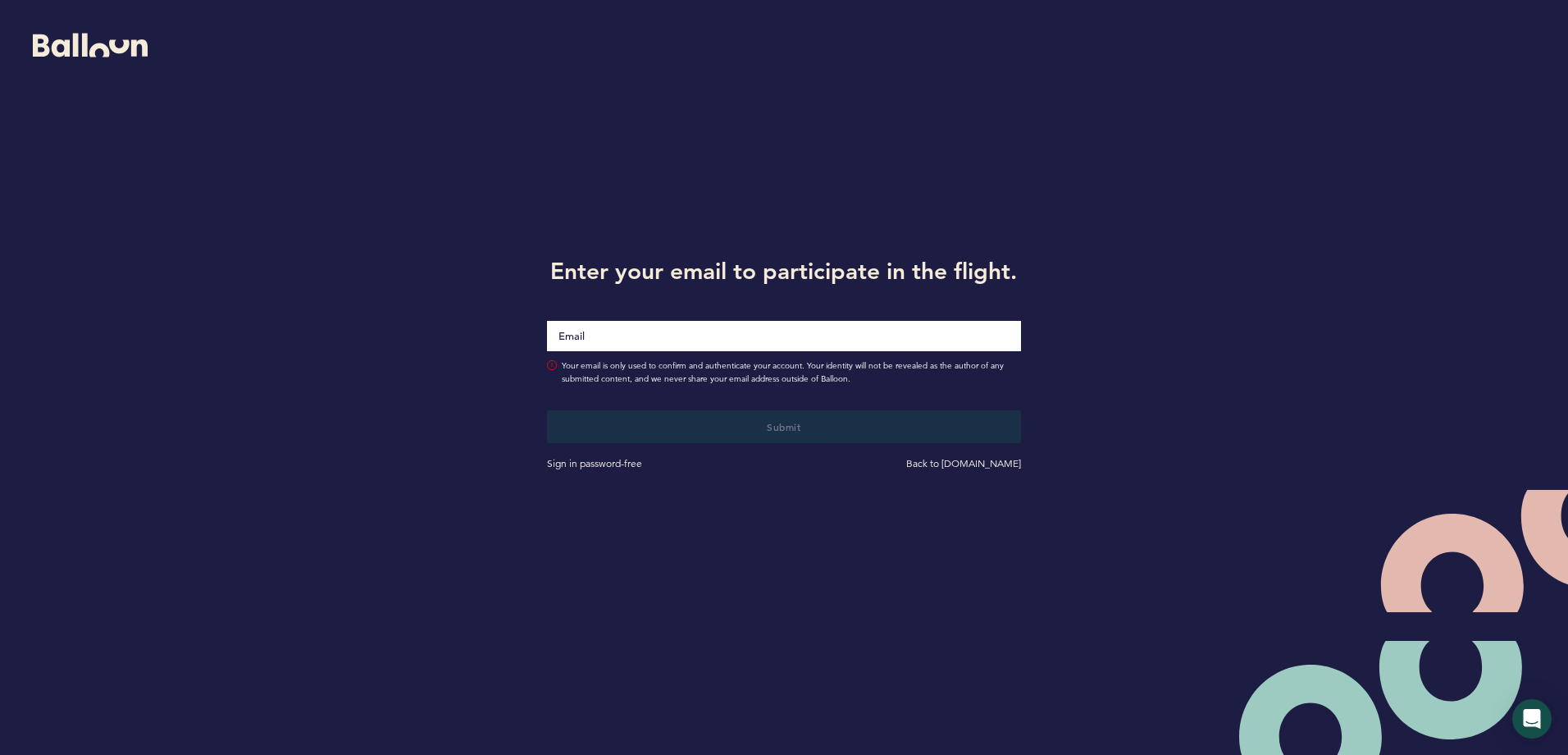
type input "[EMAIL_ADDRESS][DOMAIN_NAME]"
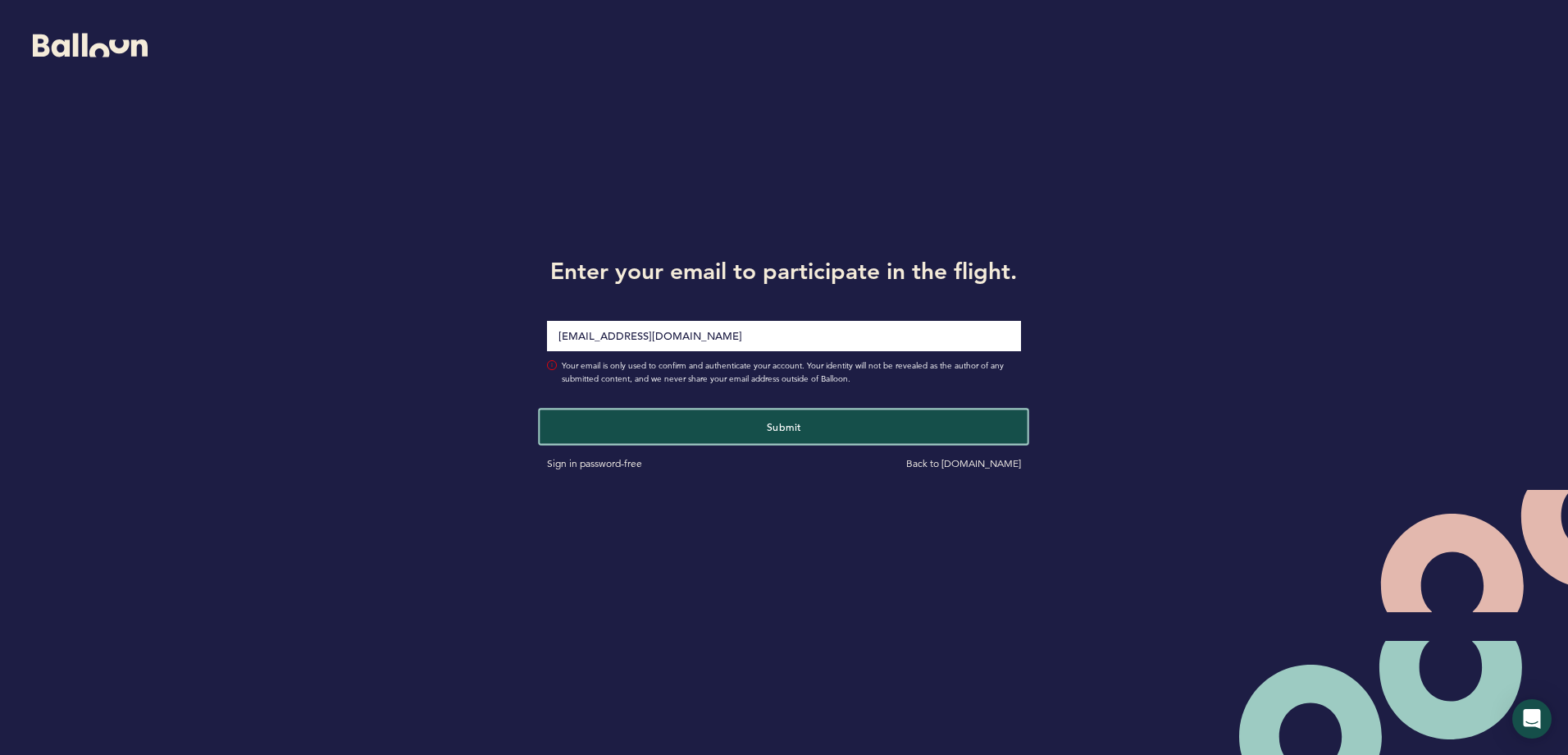
click at [737, 431] on button "Submit" at bounding box center [784, 426] width 488 height 33
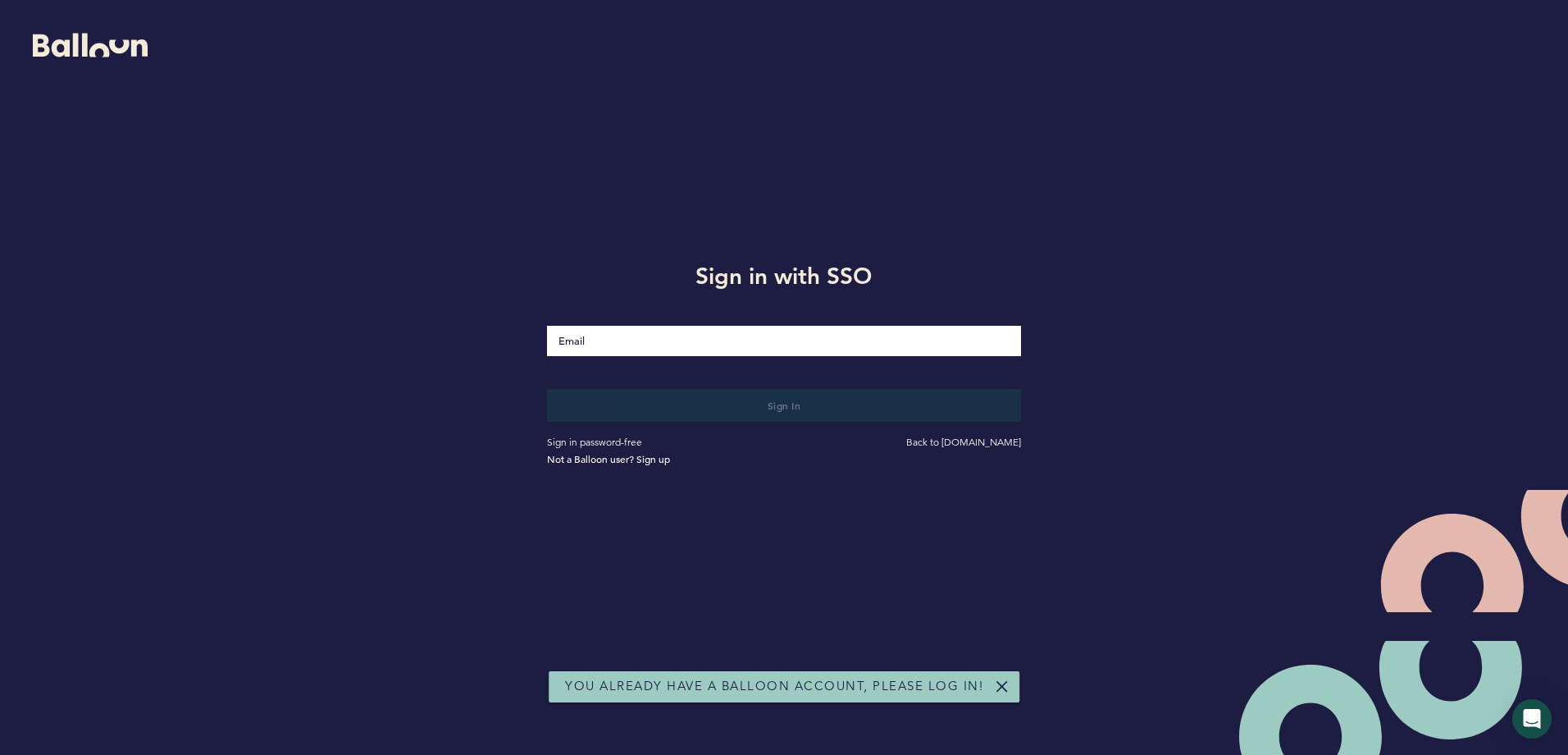
click at [722, 349] on input "Email" at bounding box center [783, 340] width 474 height 30
type input "[EMAIL_ADDRESS][DOMAIN_NAME]"
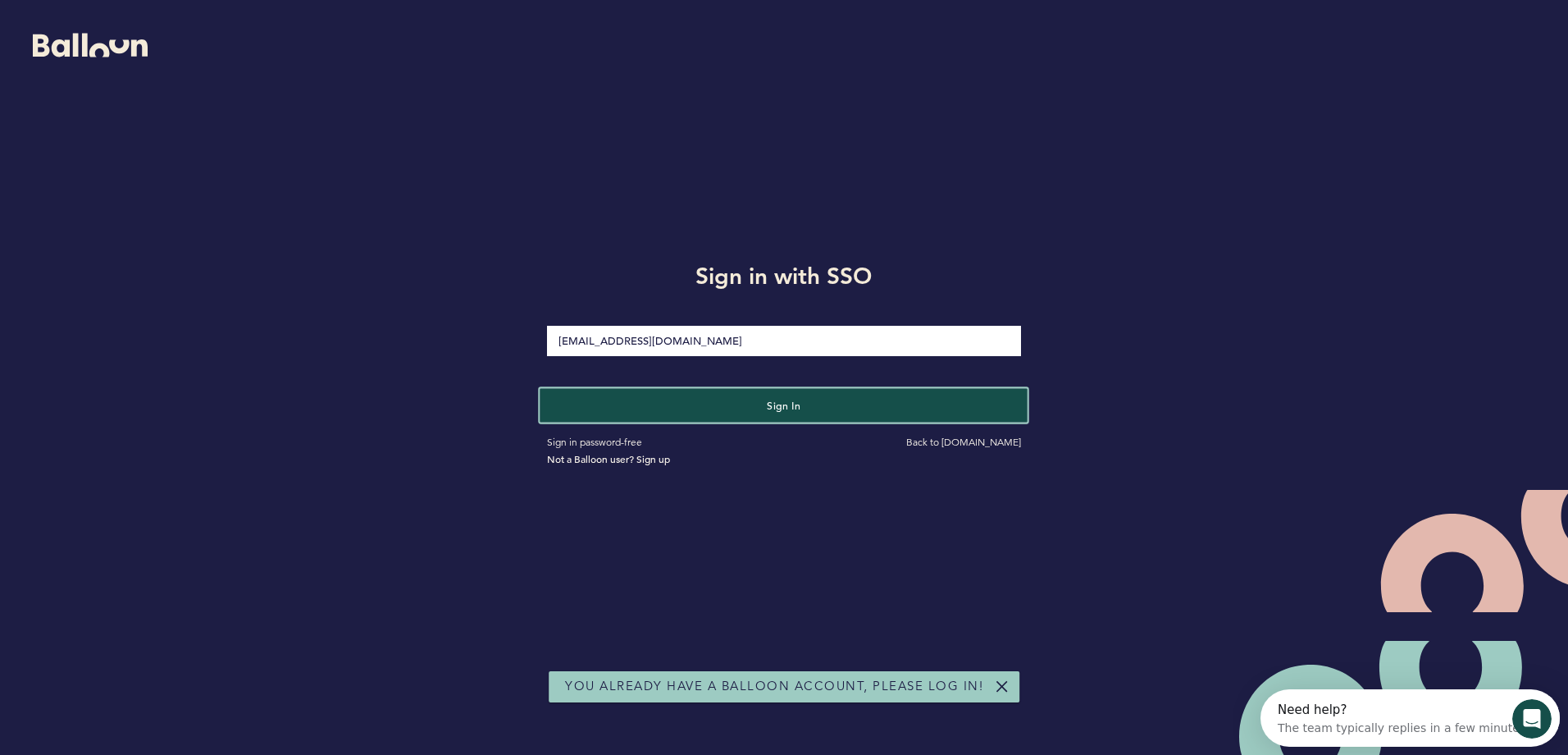
click at [765, 407] on button "Sign in" at bounding box center [784, 405] width 488 height 33
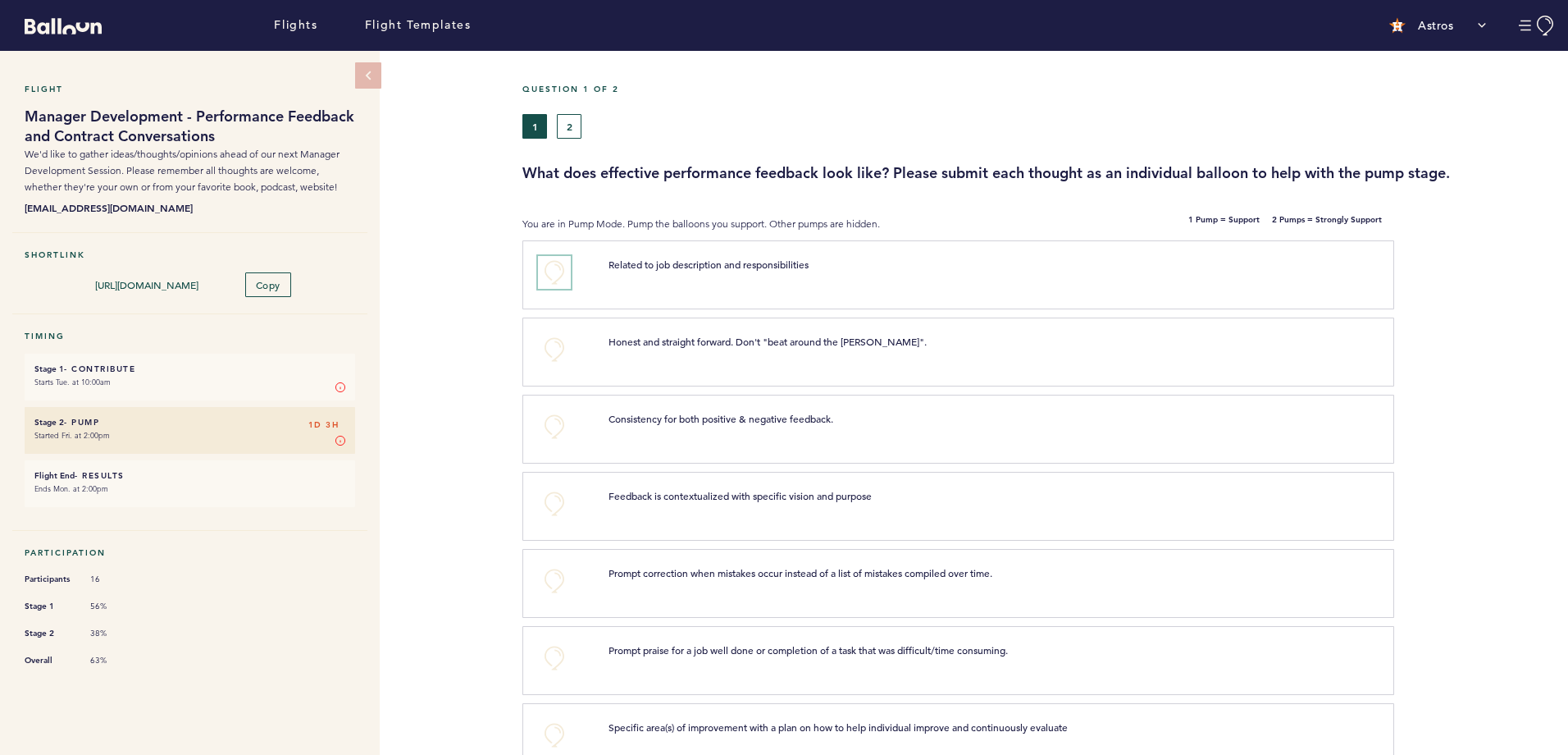
click at [544, 275] on button "+0" at bounding box center [553, 271] width 32 height 32
click at [561, 424] on button "+0" at bounding box center [553, 426] width 32 height 32
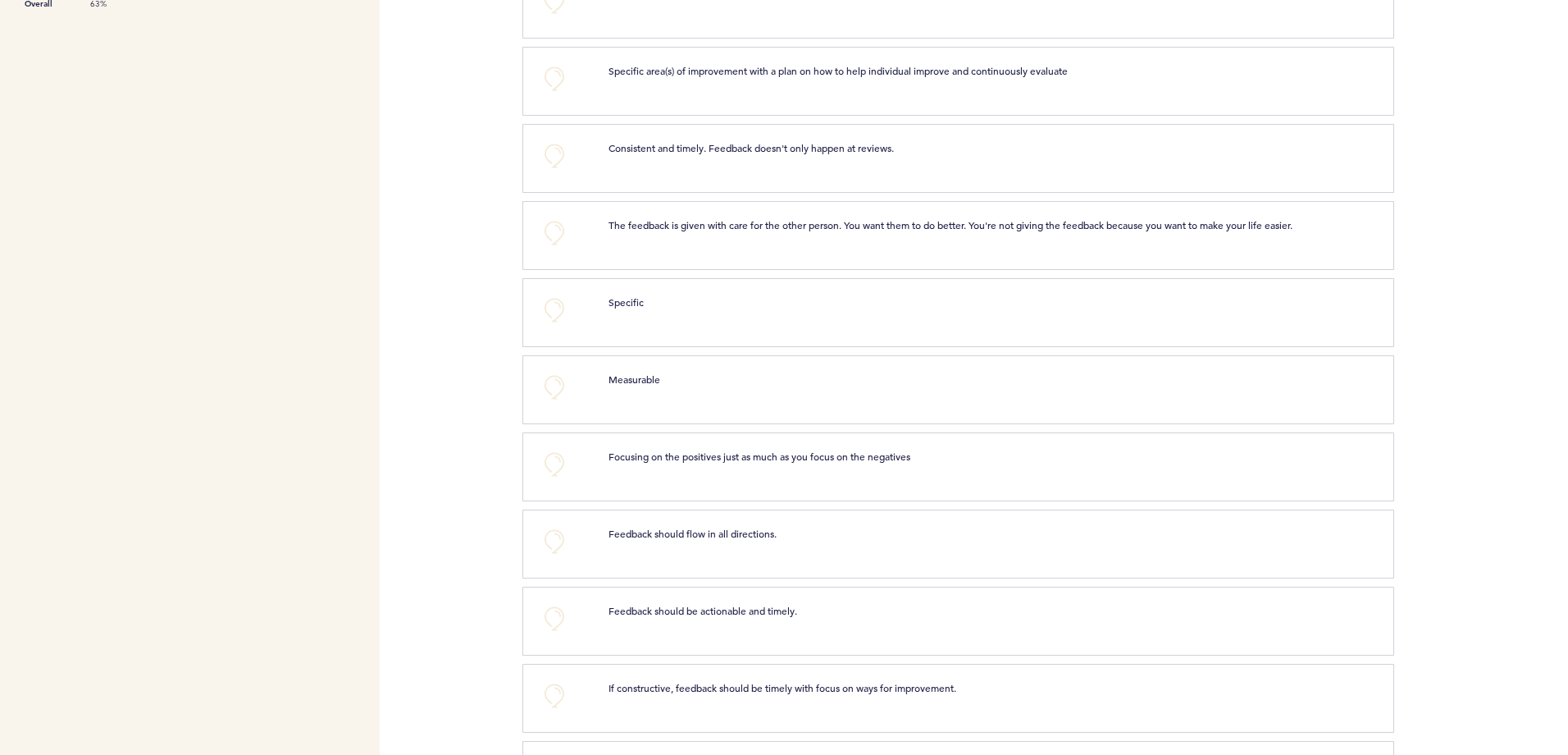
scroll to position [748, 0]
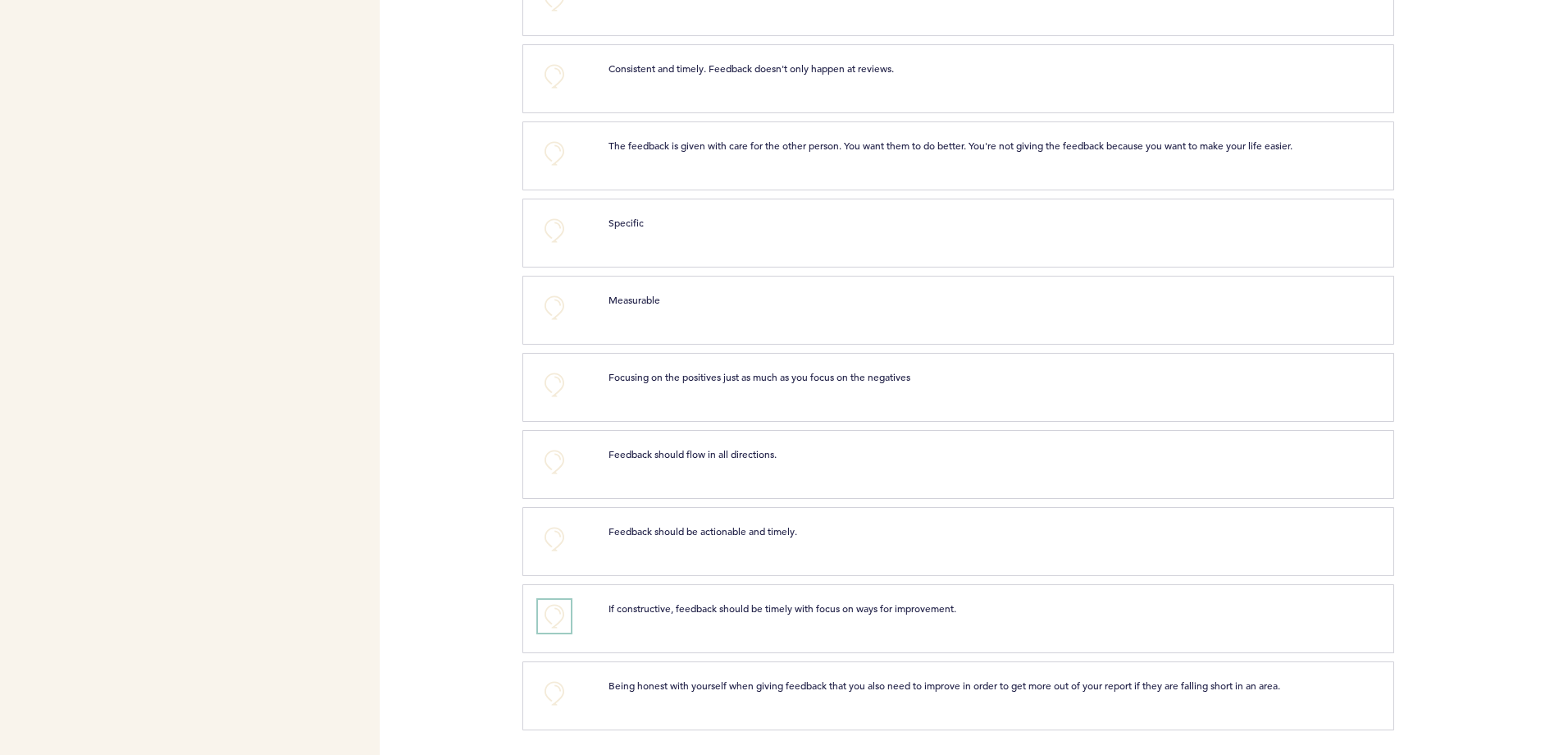
click at [557, 608] on button "+0" at bounding box center [553, 615] width 32 height 32
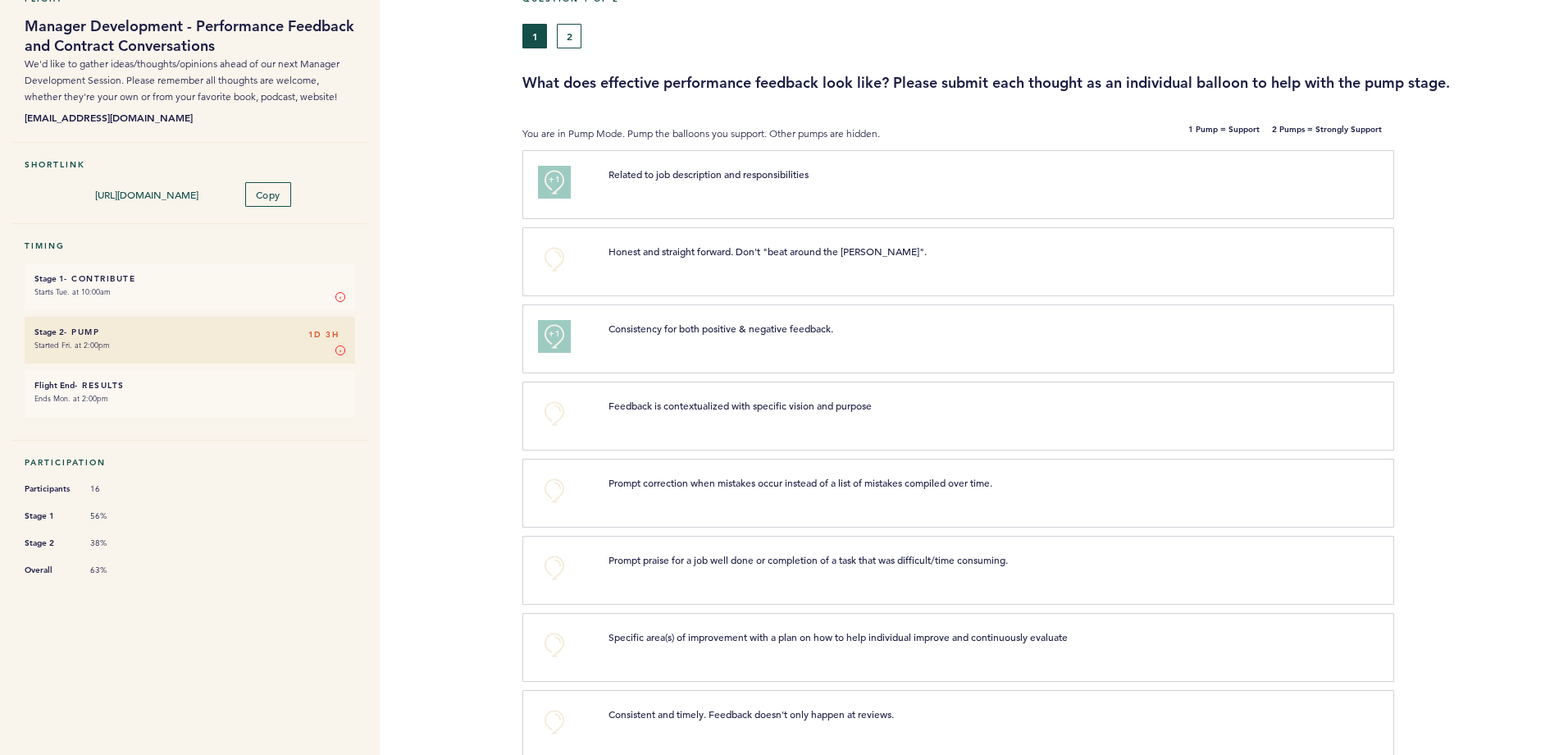
scroll to position [0, 0]
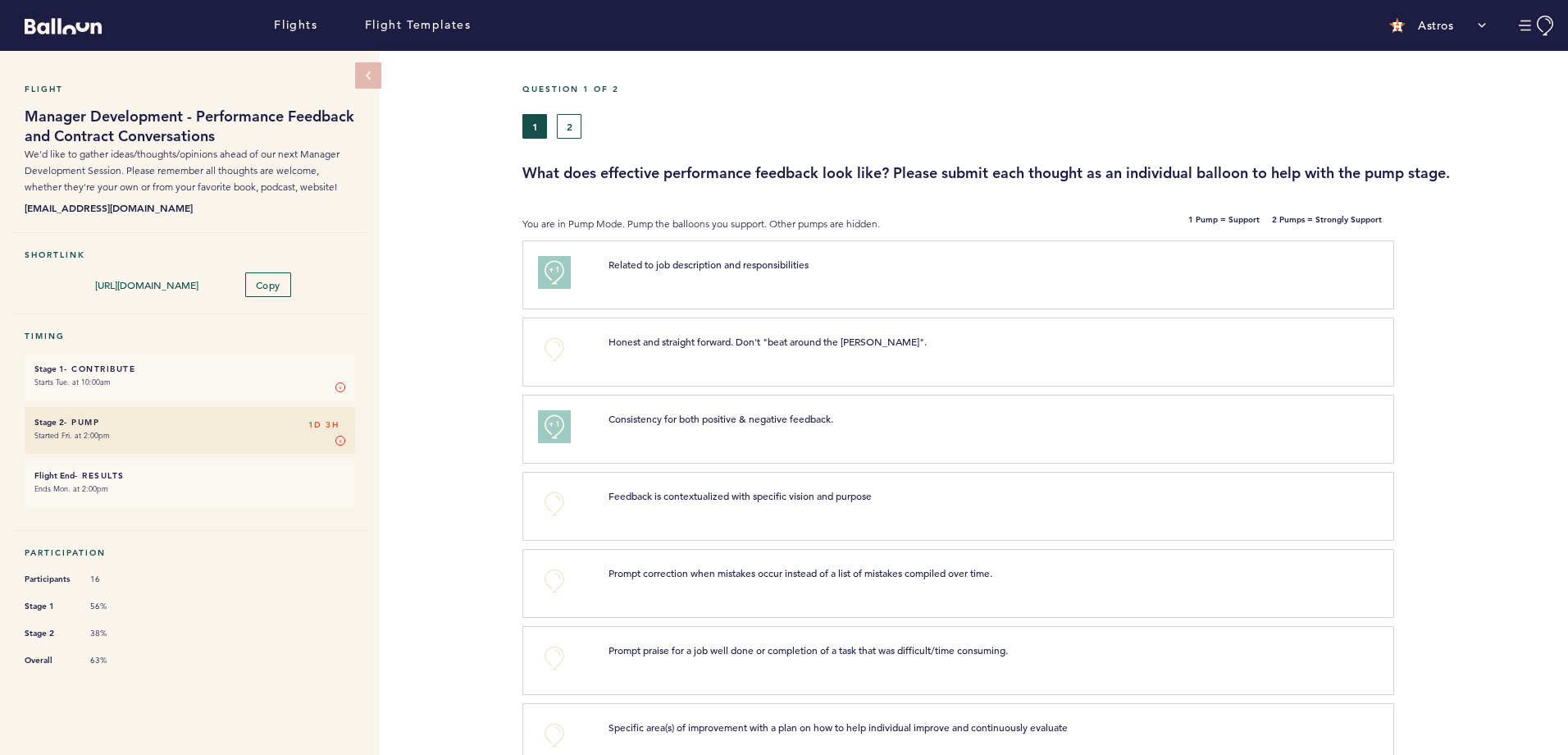
click at [560, 140] on div "Question 1 of 2 1 2 What does effective performance feedback look like? Please …" at bounding box center [1045, 133] width 1045 height 99
click at [561, 130] on button "2" at bounding box center [569, 127] width 25 height 25
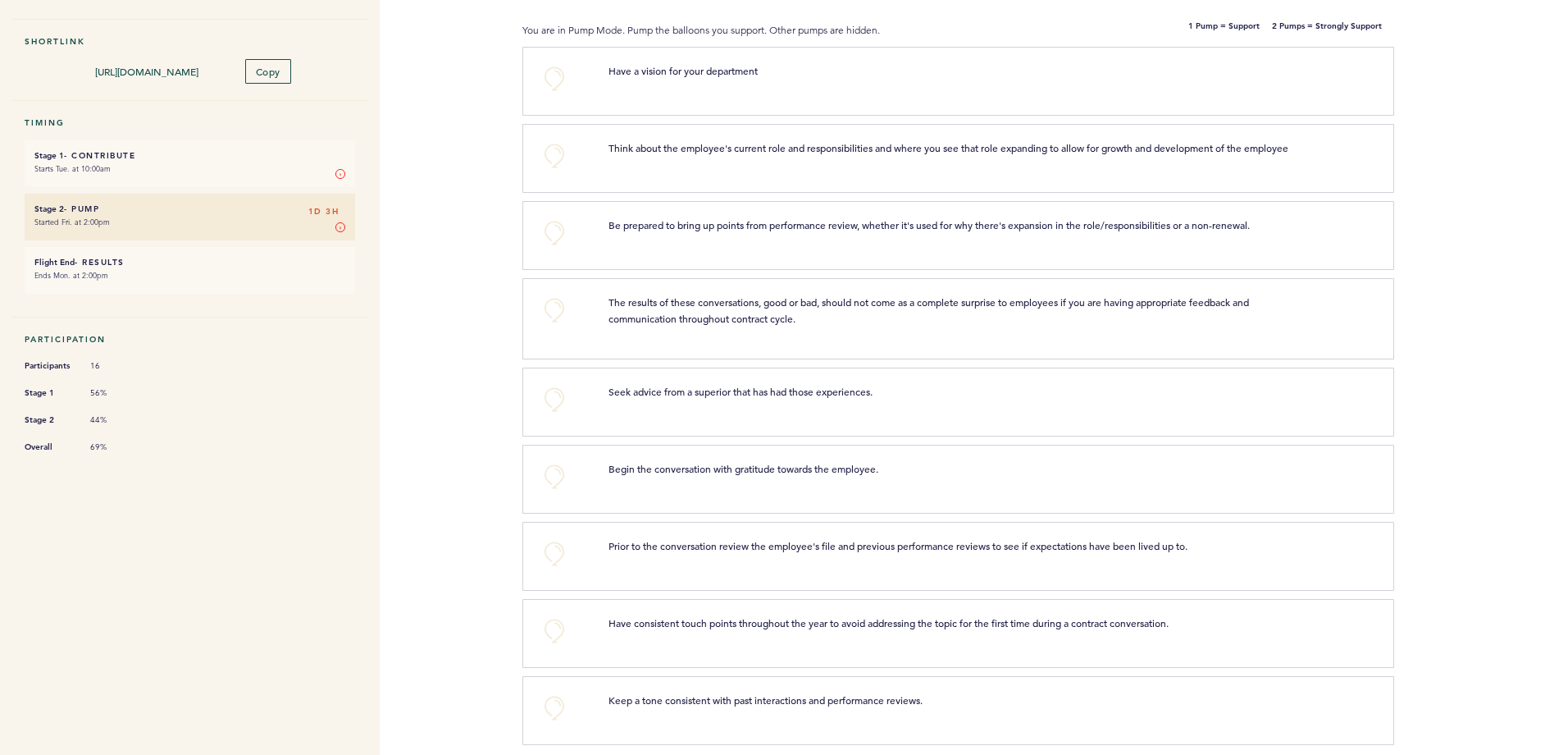
scroll to position [240, 0]
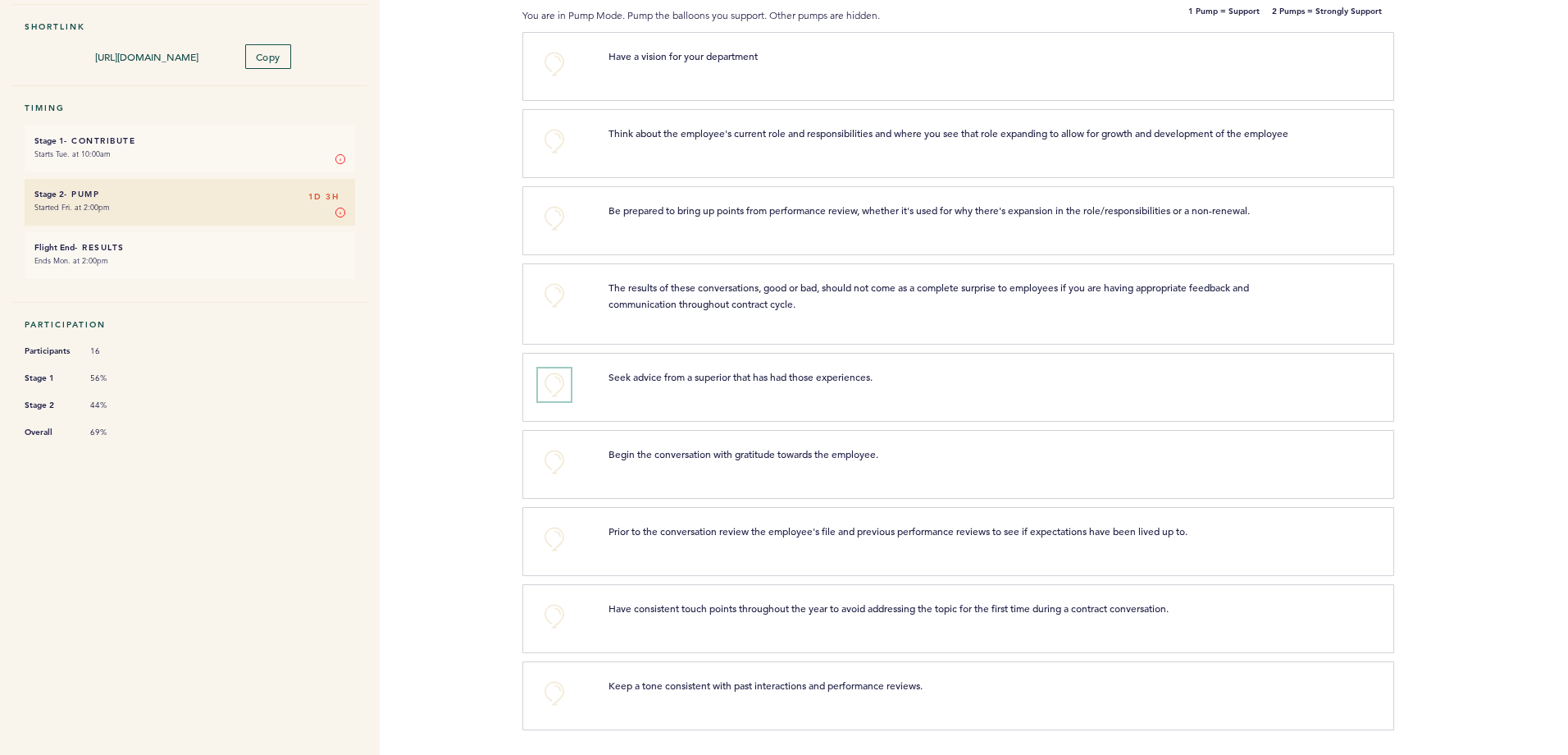
click at [546, 385] on button "+0" at bounding box center [553, 384] width 32 height 32
click at [571, 547] on button "+0" at bounding box center [553, 539] width 32 height 32
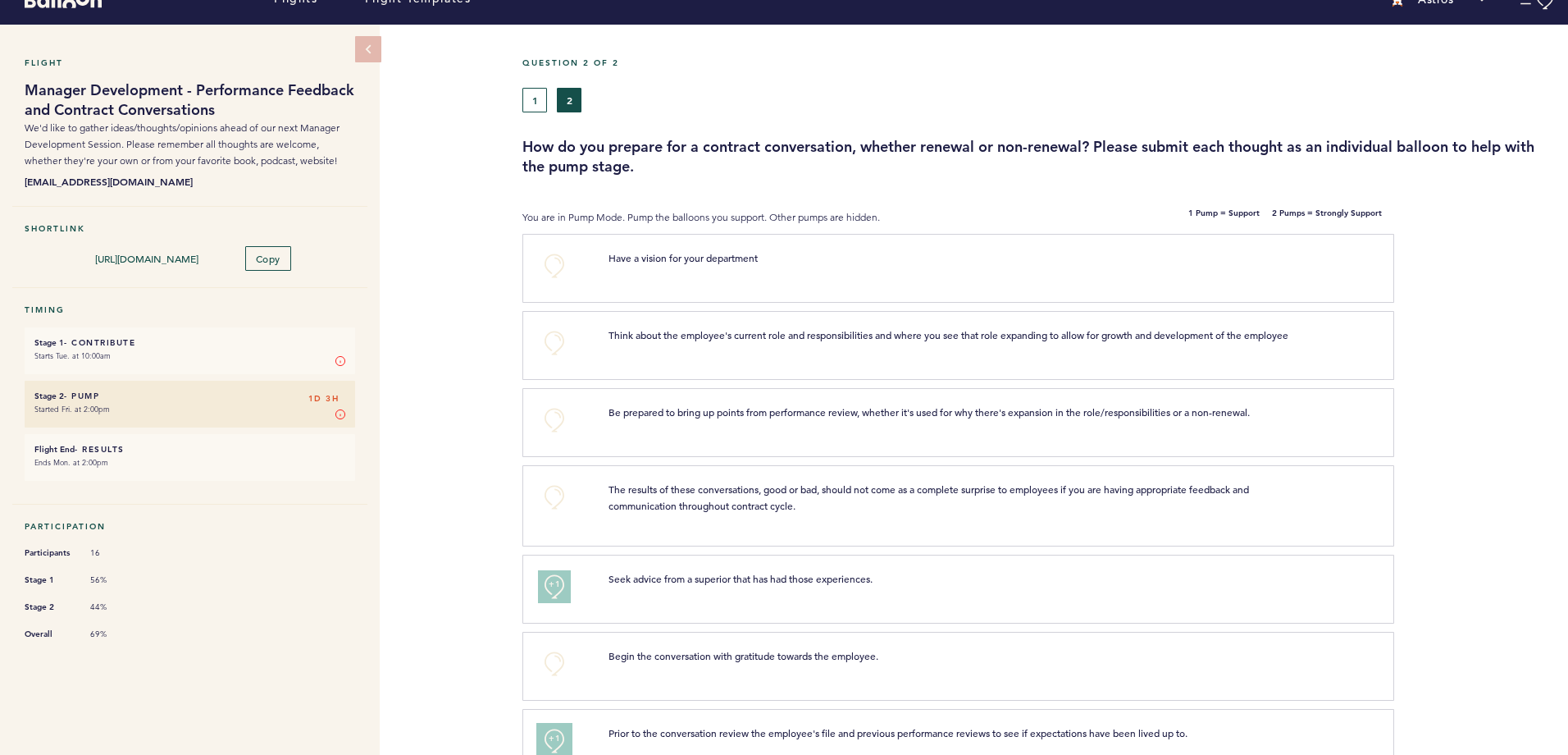
scroll to position [0, 0]
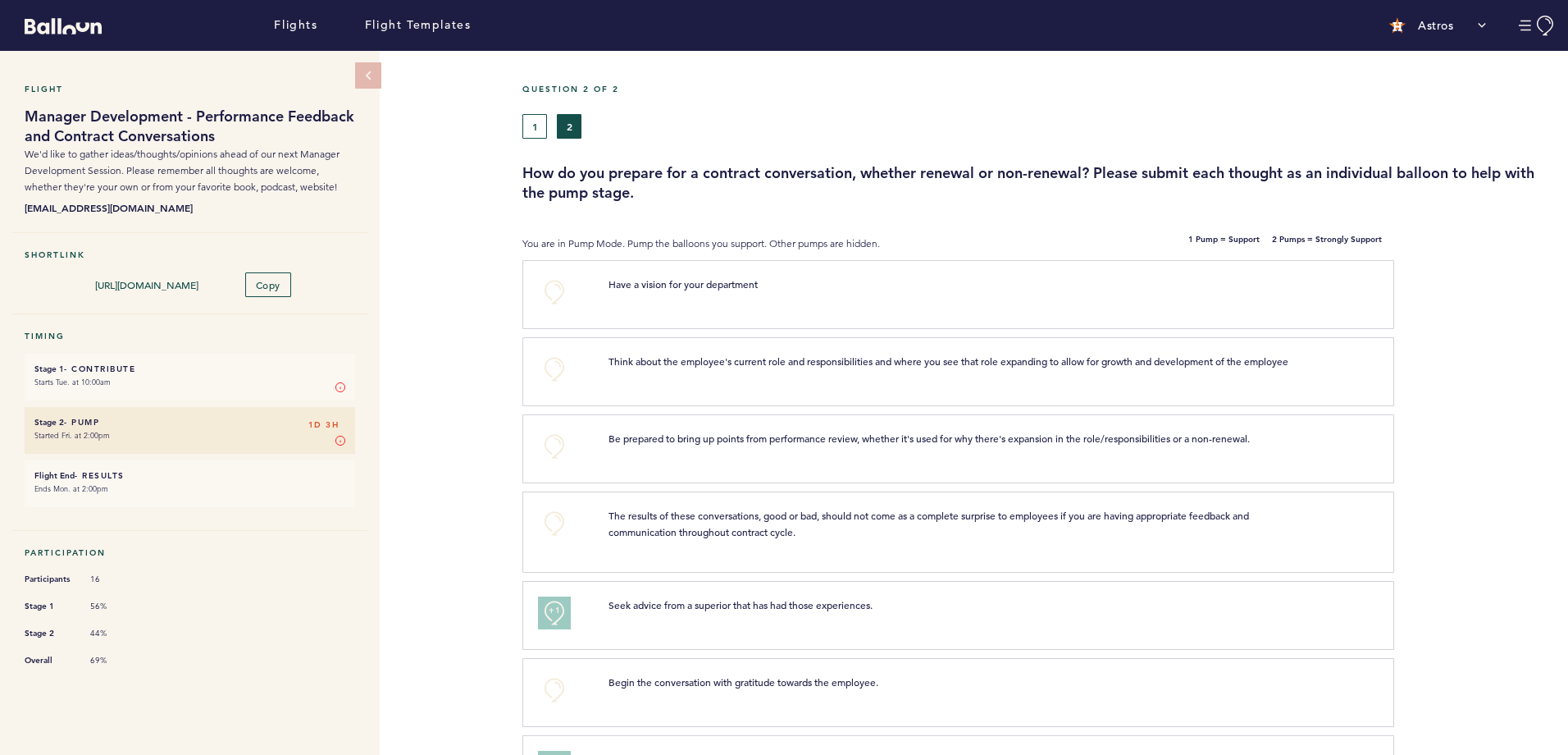
click at [448, 282] on div "Flight Manager Development - Performance Feedback and Contract Conversations We…" at bounding box center [784, 402] width 1568 height 703
